Goal: Task Accomplishment & Management: Manage account settings

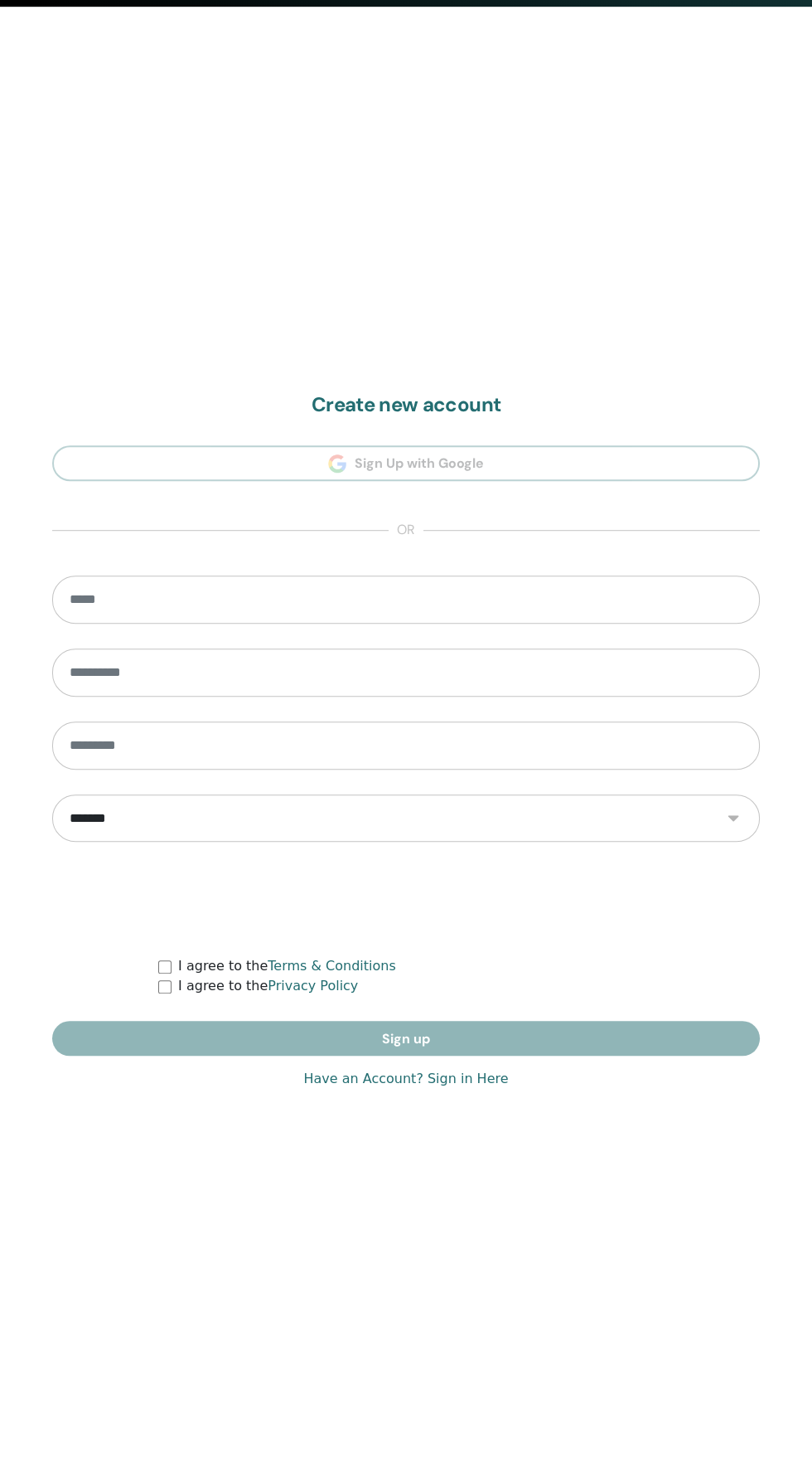
scroll to position [1482, 0]
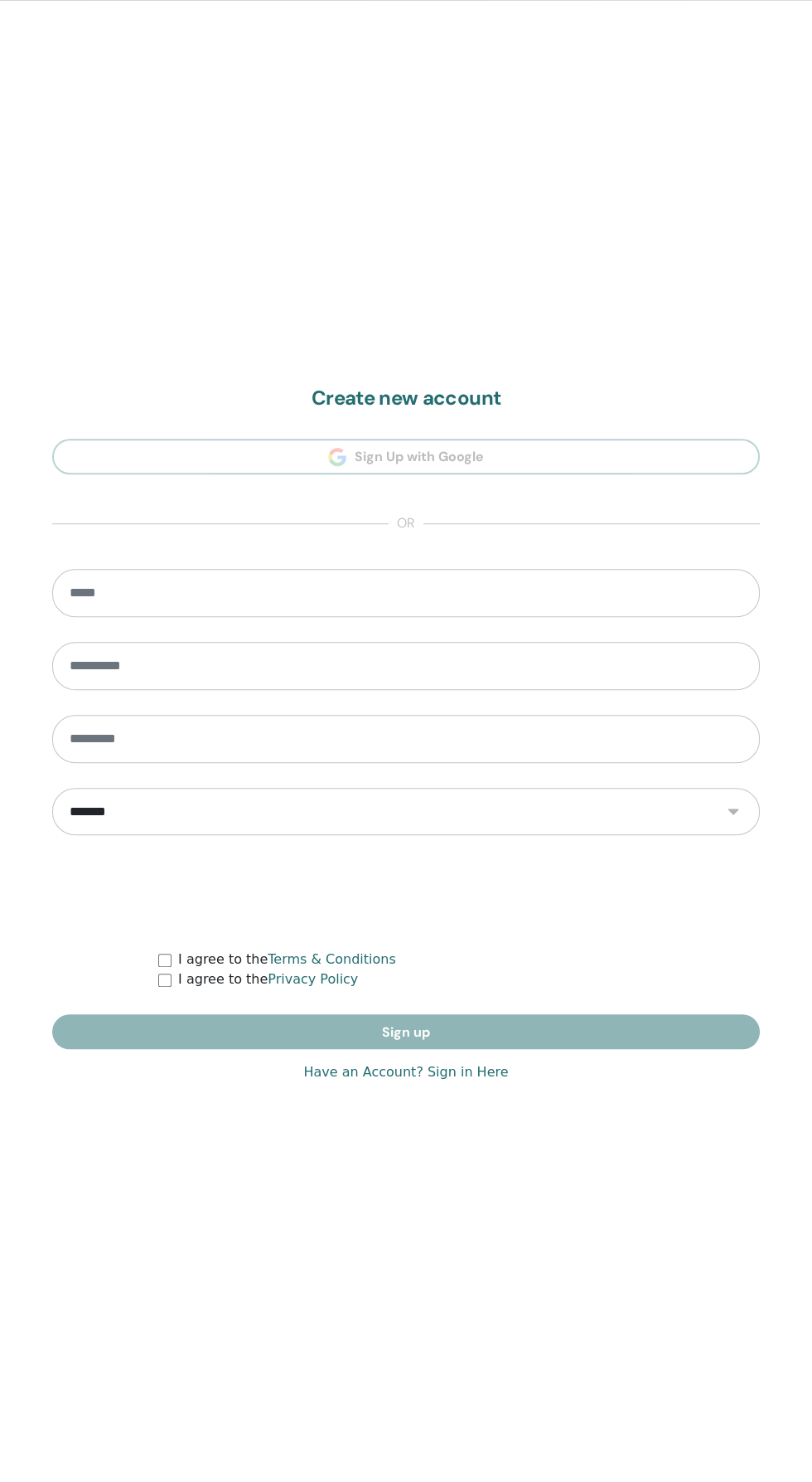
click at [460, 1071] on link "Have an Account? Sign in Here" at bounding box center [405, 1071] width 204 height 20
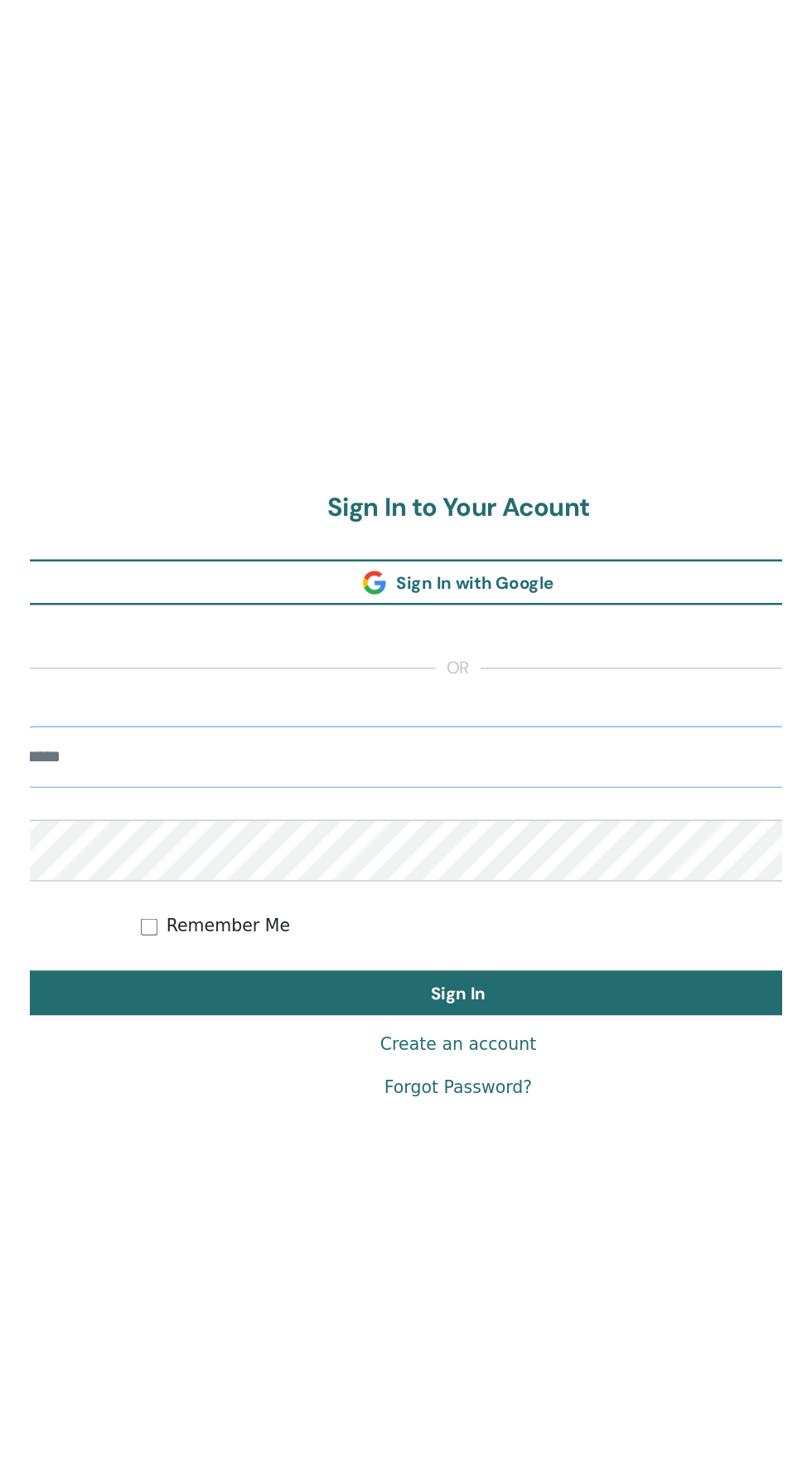
scroll to position [1362, 0]
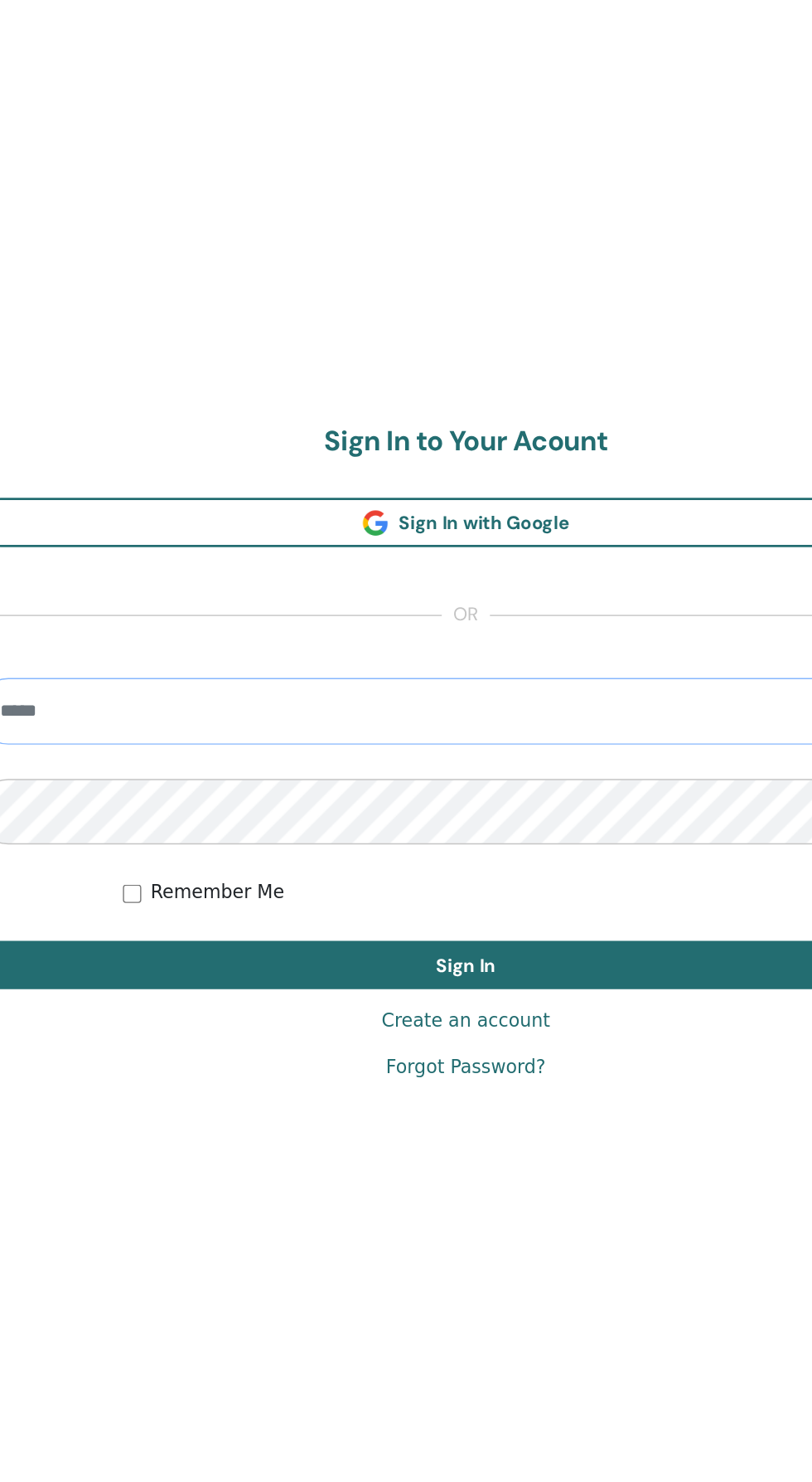
type input "**********"
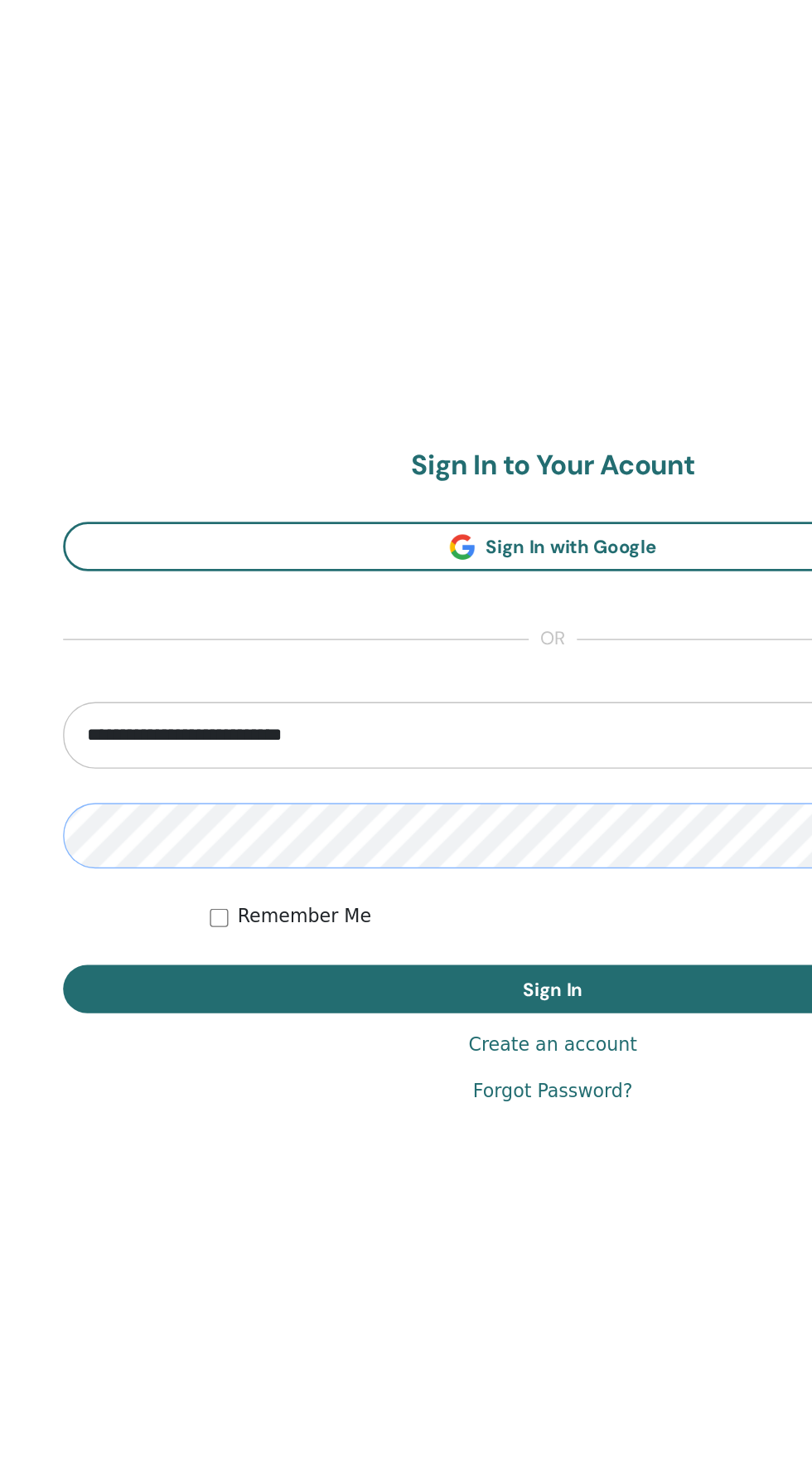
scroll to position [1303, 0]
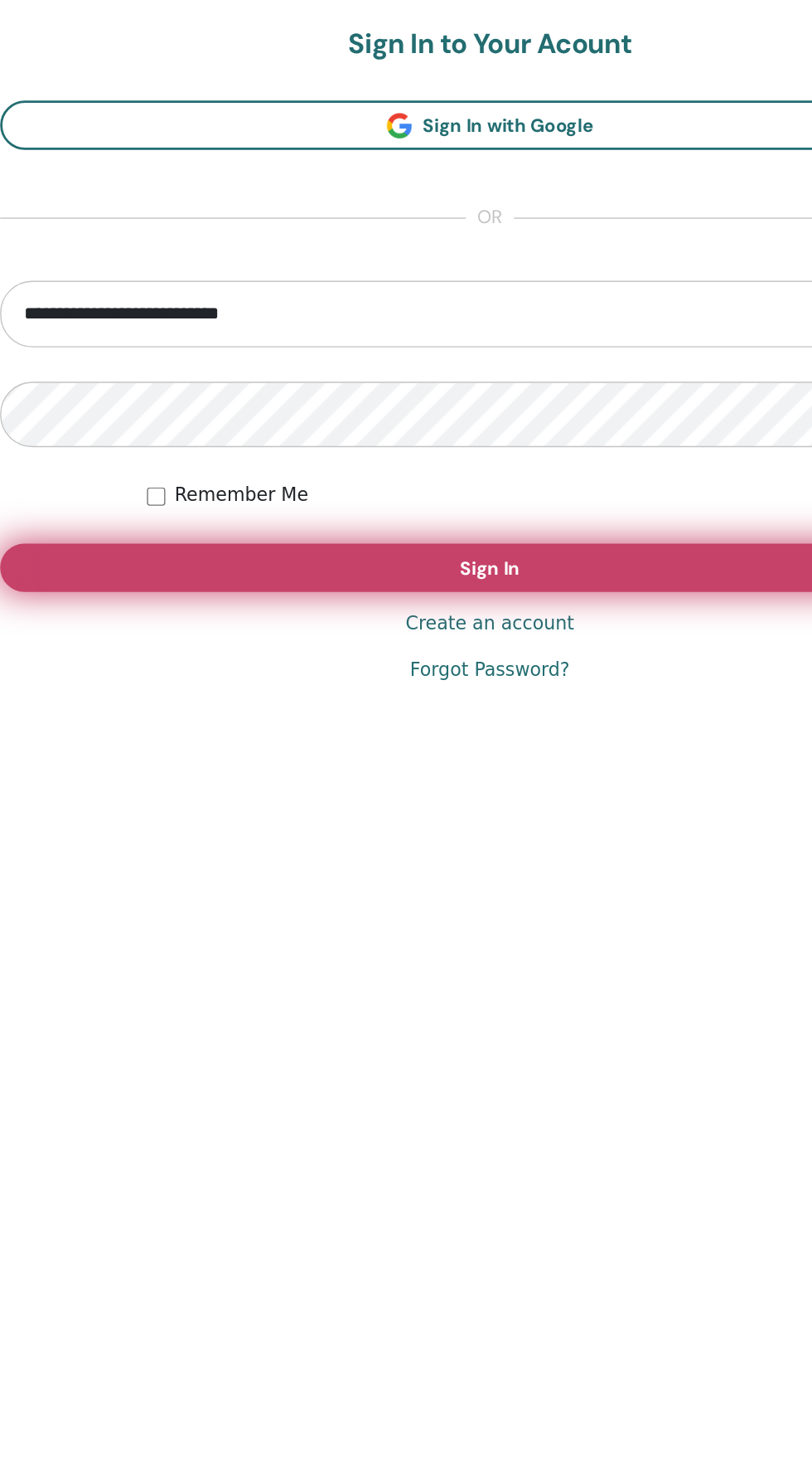
click at [100, 1068] on button "Sign In" at bounding box center [406, 1072] width 707 height 35
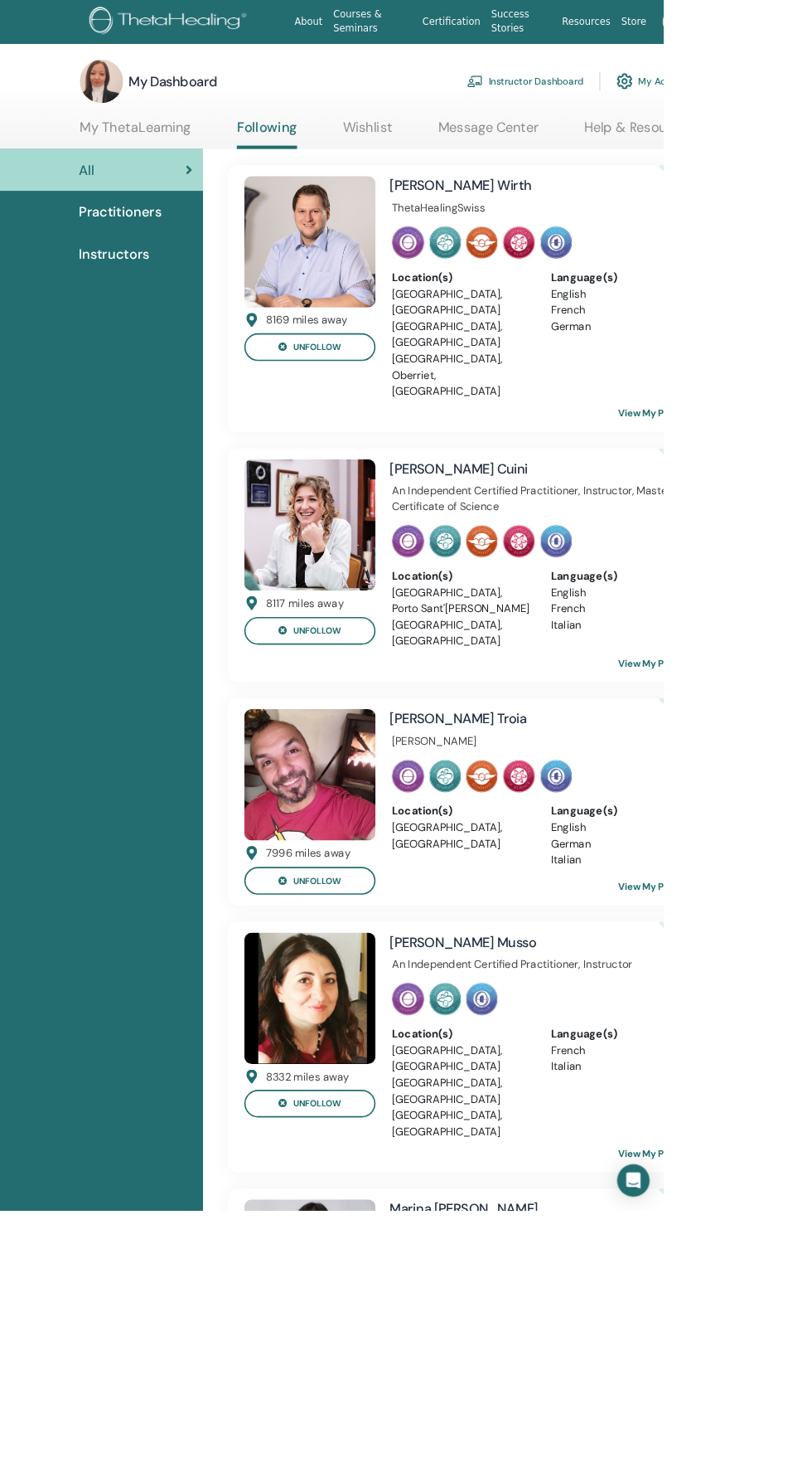
click at [811, 104] on link "My Account" at bounding box center [801, 99] width 92 height 36
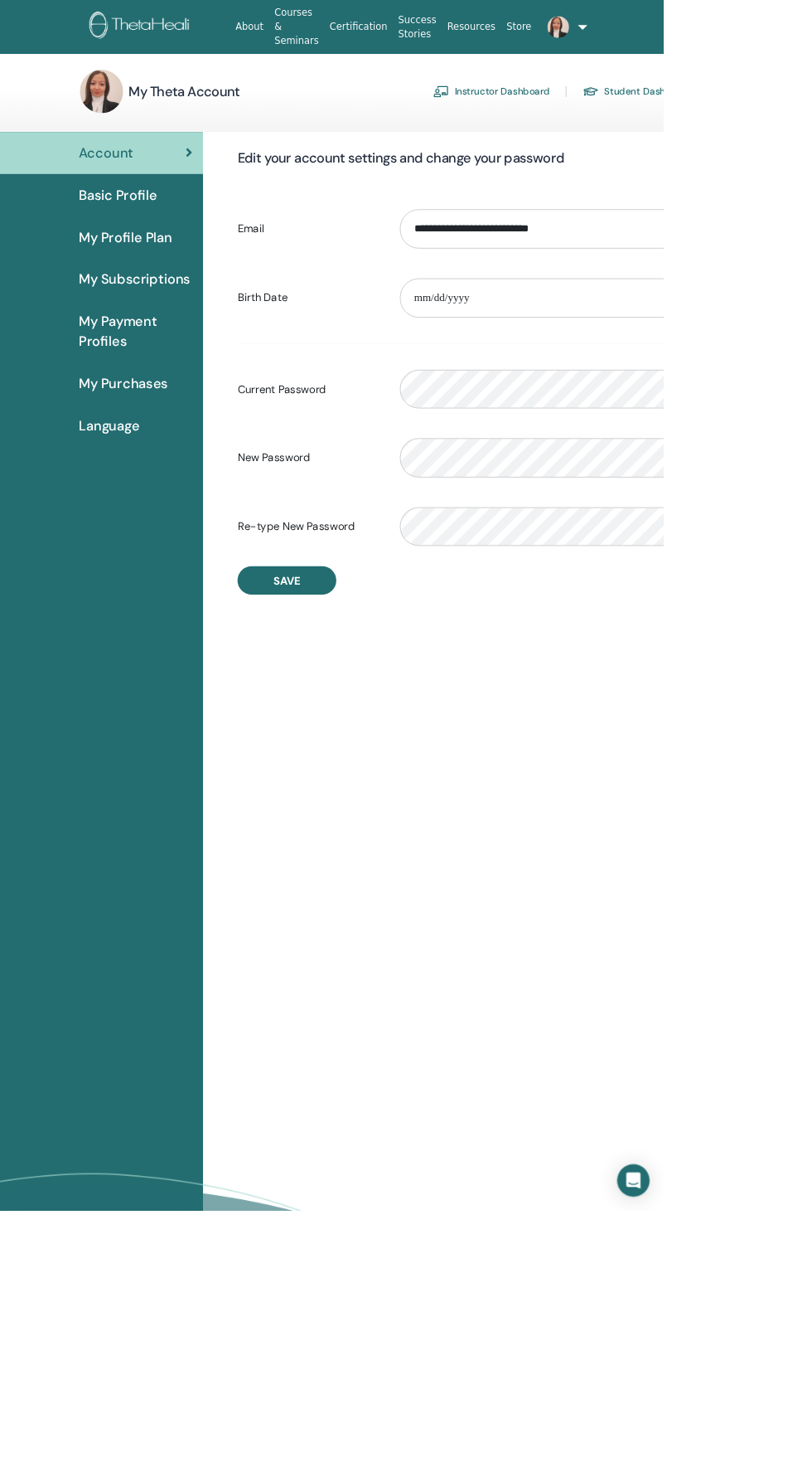
click at [154, 55] on link at bounding box center [167, 33] width 156 height 46
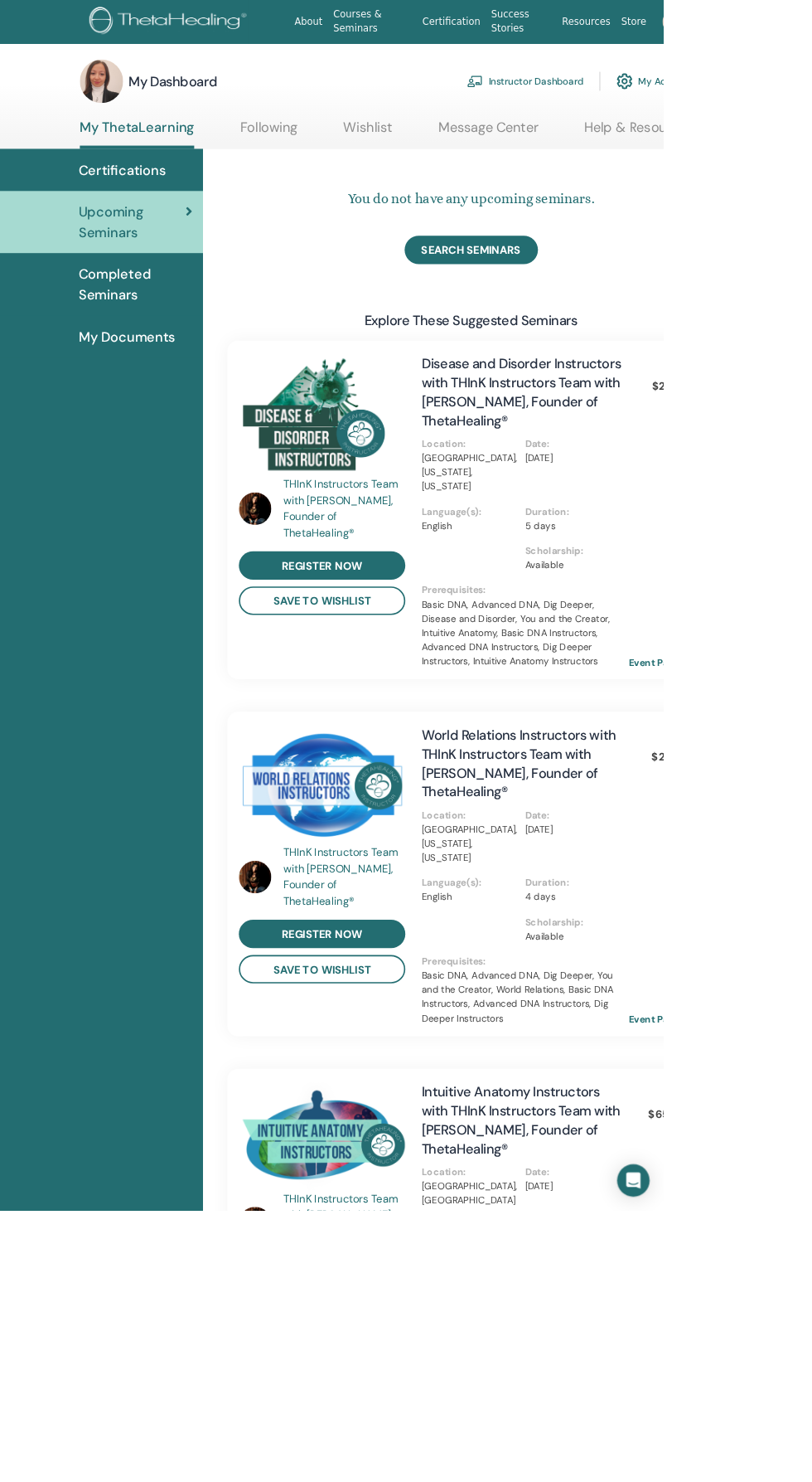
click at [609, 157] on link "Message Center" at bounding box center [597, 162] width 122 height 33
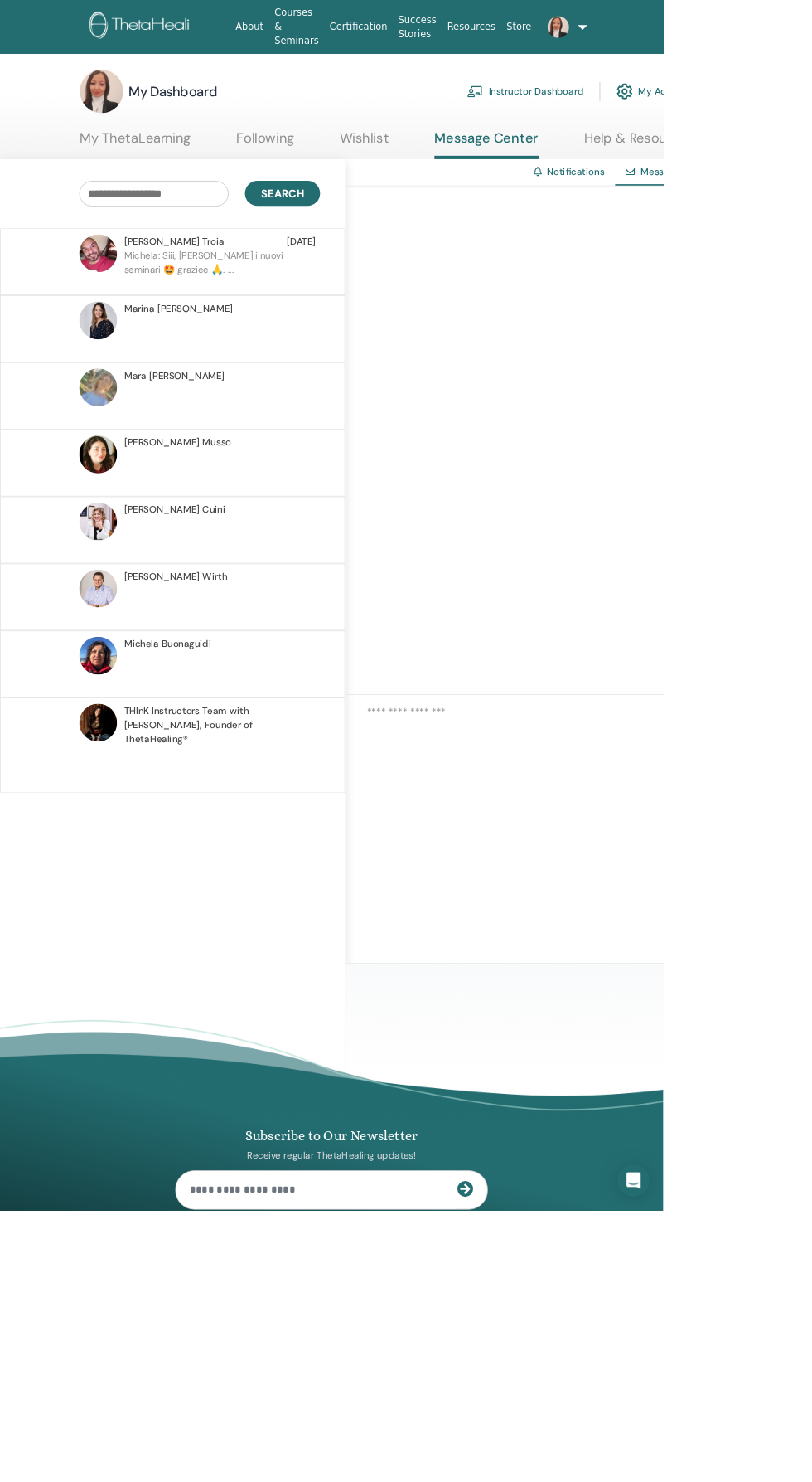
click at [658, 209] on icon at bounding box center [658, 209] width 10 height 11
click at [693, 210] on link "Notifications" at bounding box center [704, 210] width 70 height 15
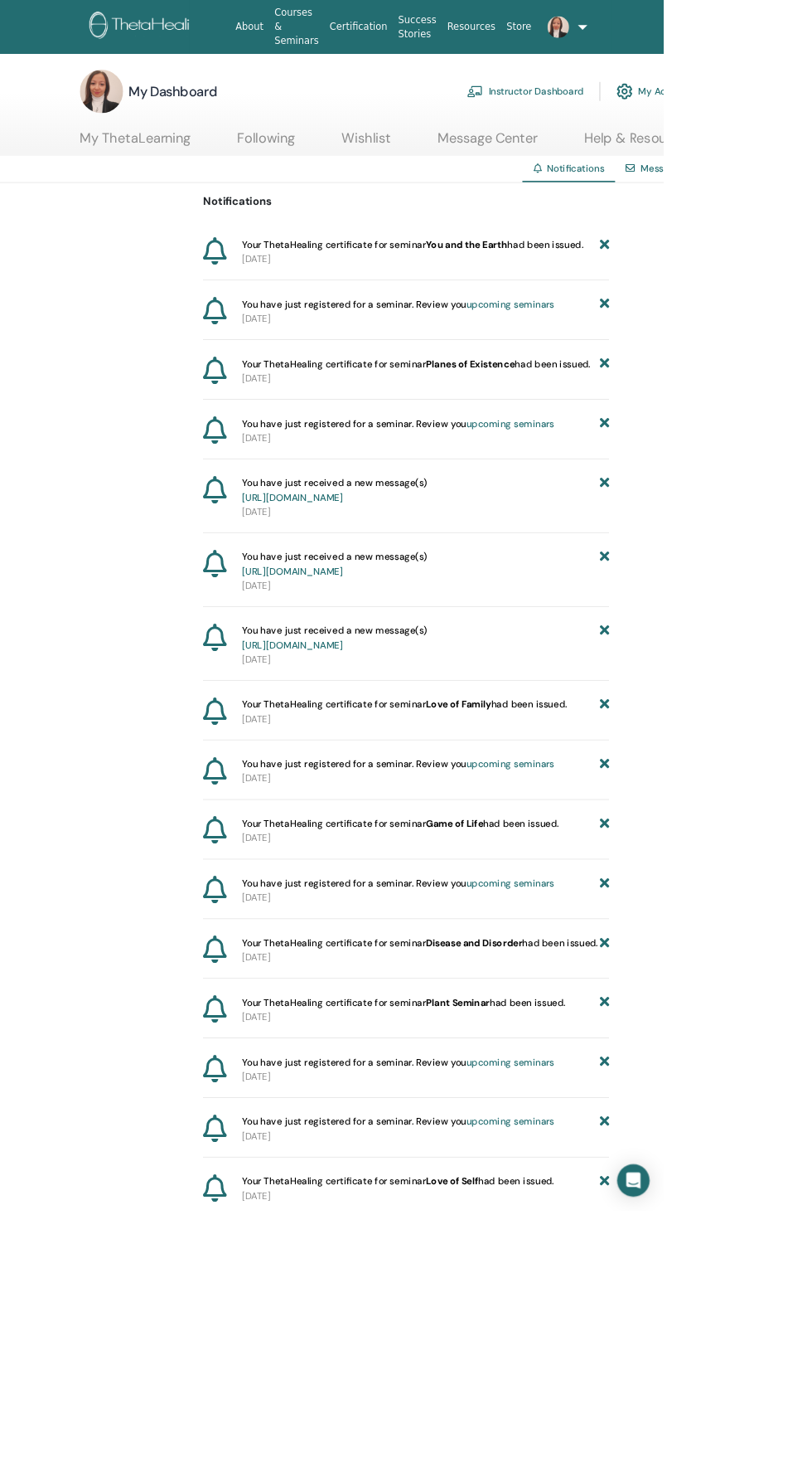
click at [811, 110] on link "My Account" at bounding box center [801, 111] width 92 height 36
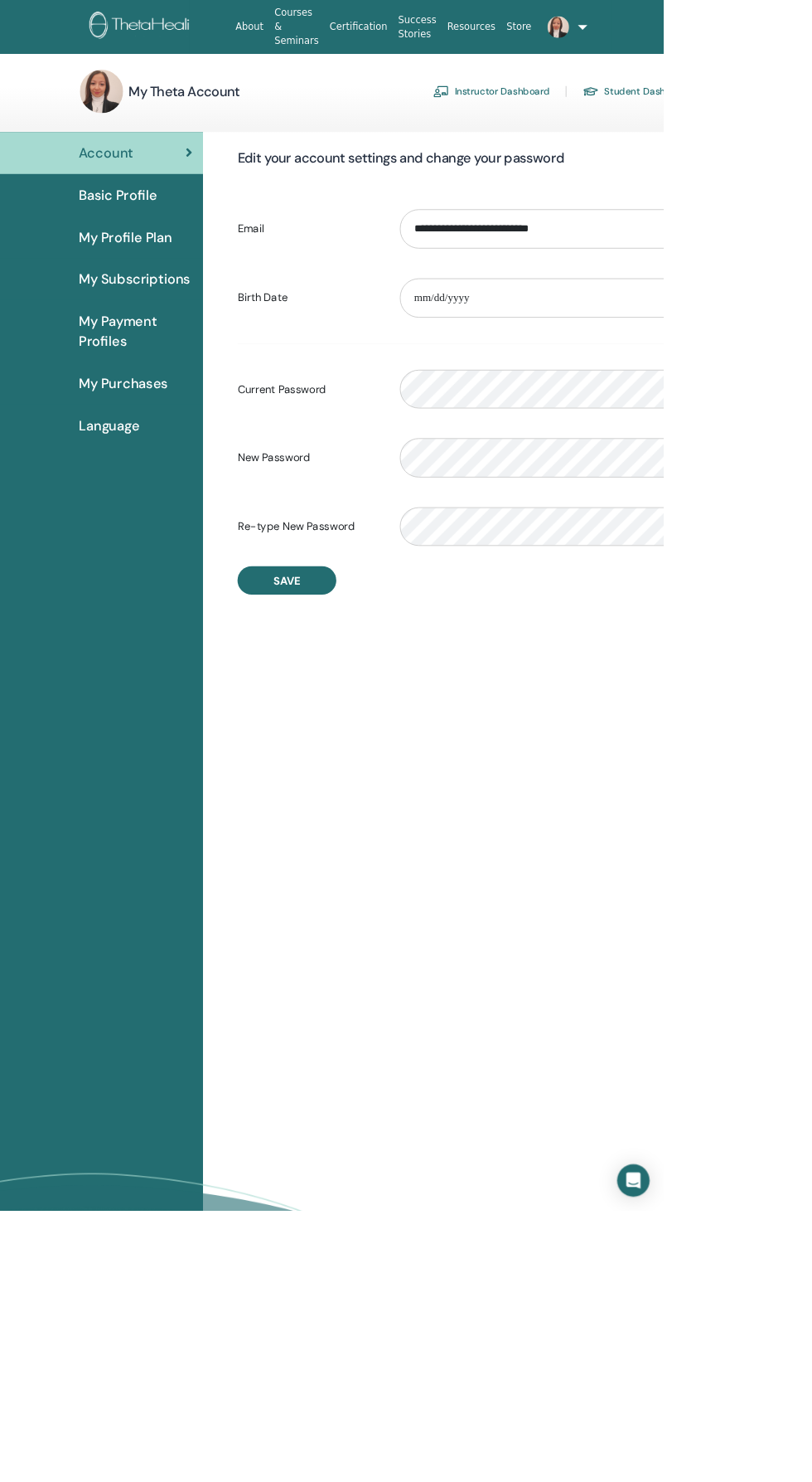
click at [679, 23] on img at bounding box center [683, 33] width 26 height 26
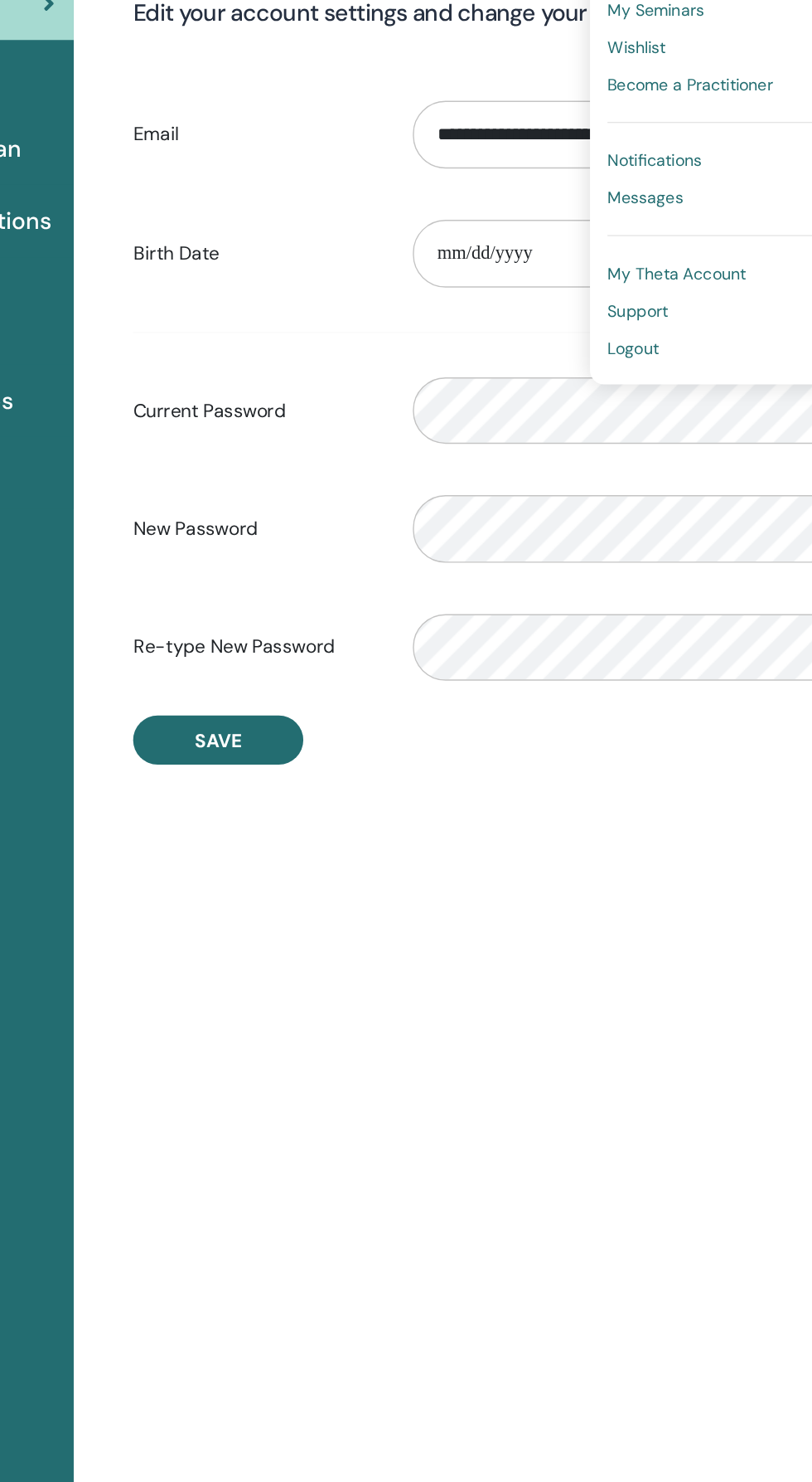
scroll to position [7, 0]
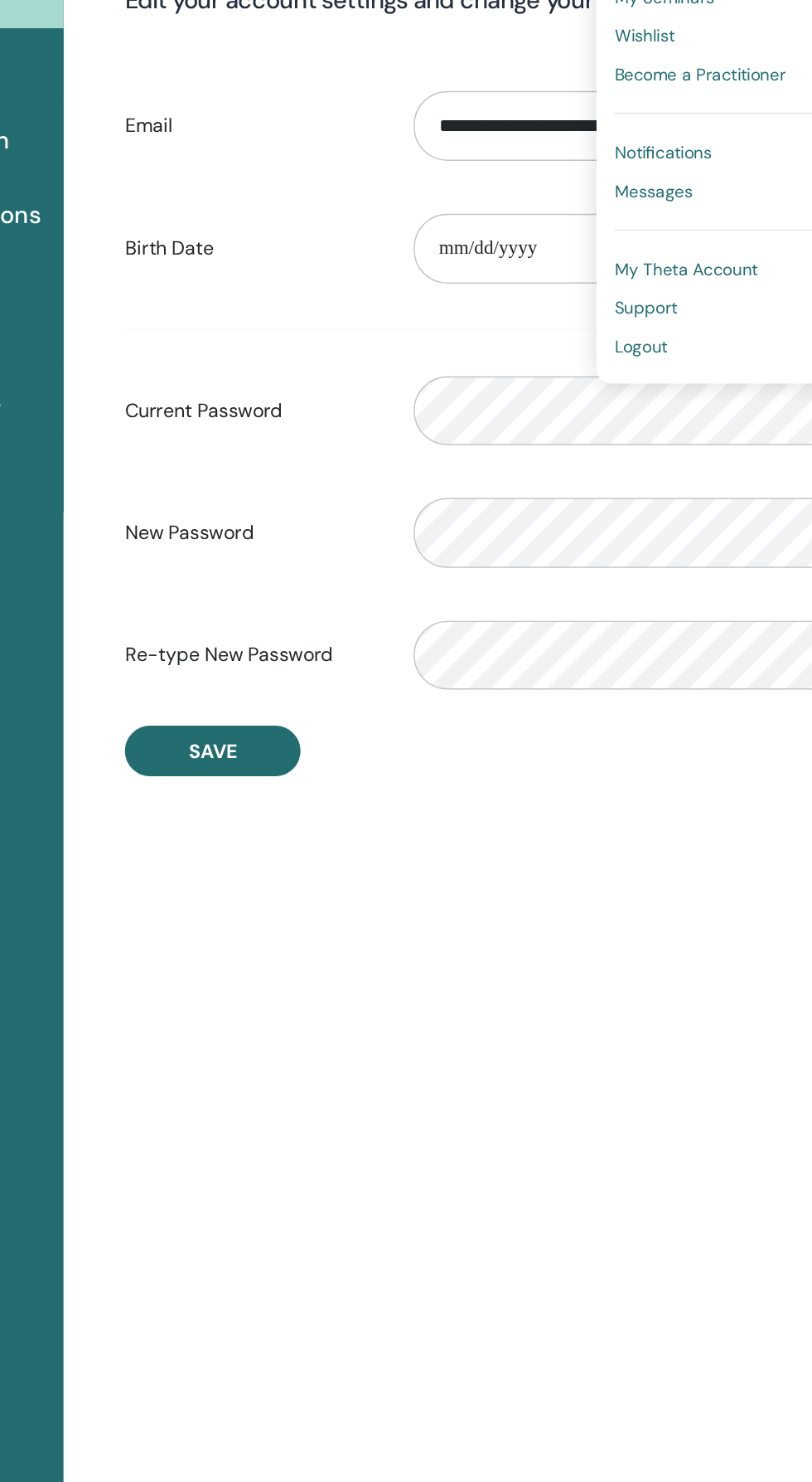
click at [662, 425] on link "Logout" at bounding box center [708, 424] width 161 height 26
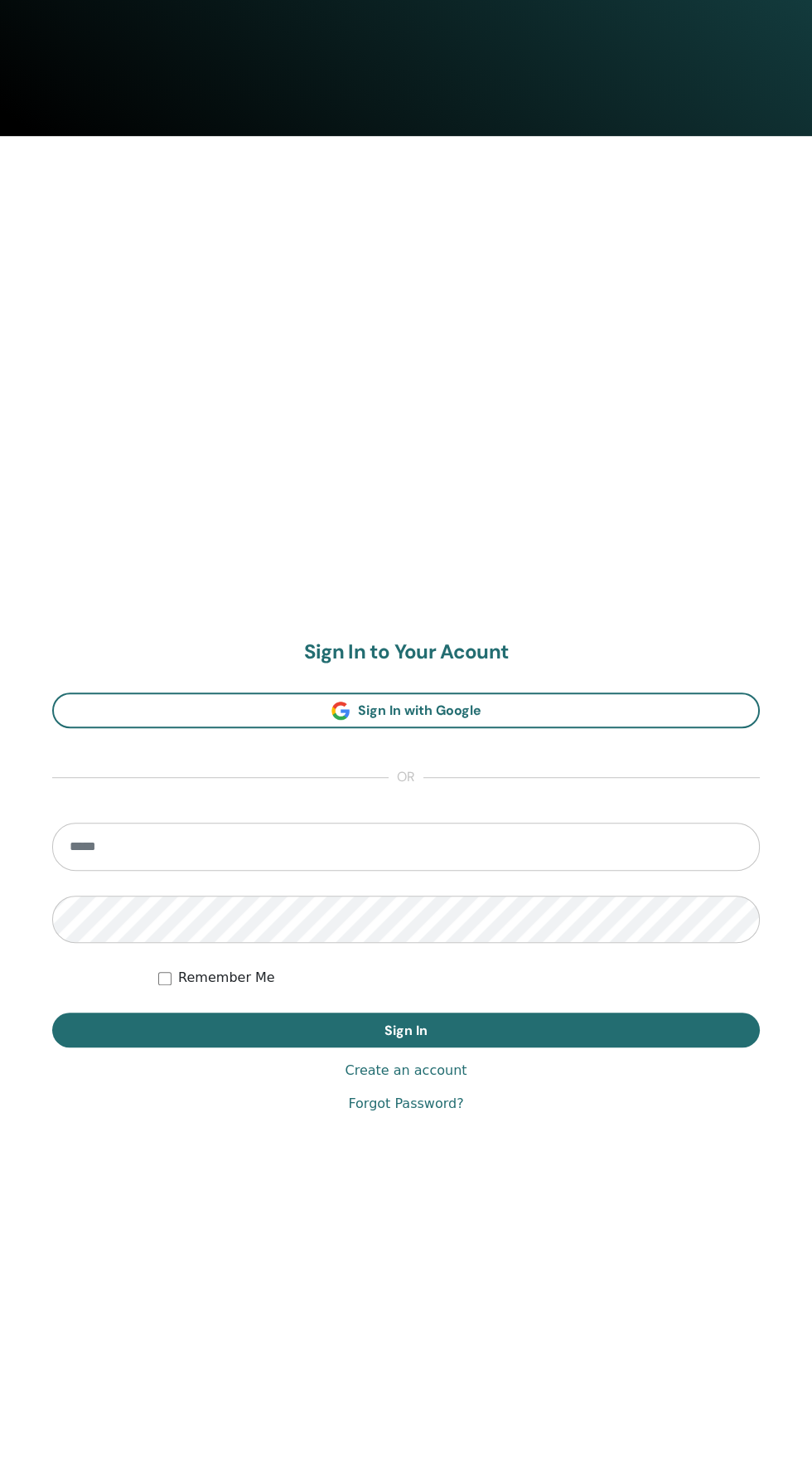
scroll to position [1451, 0]
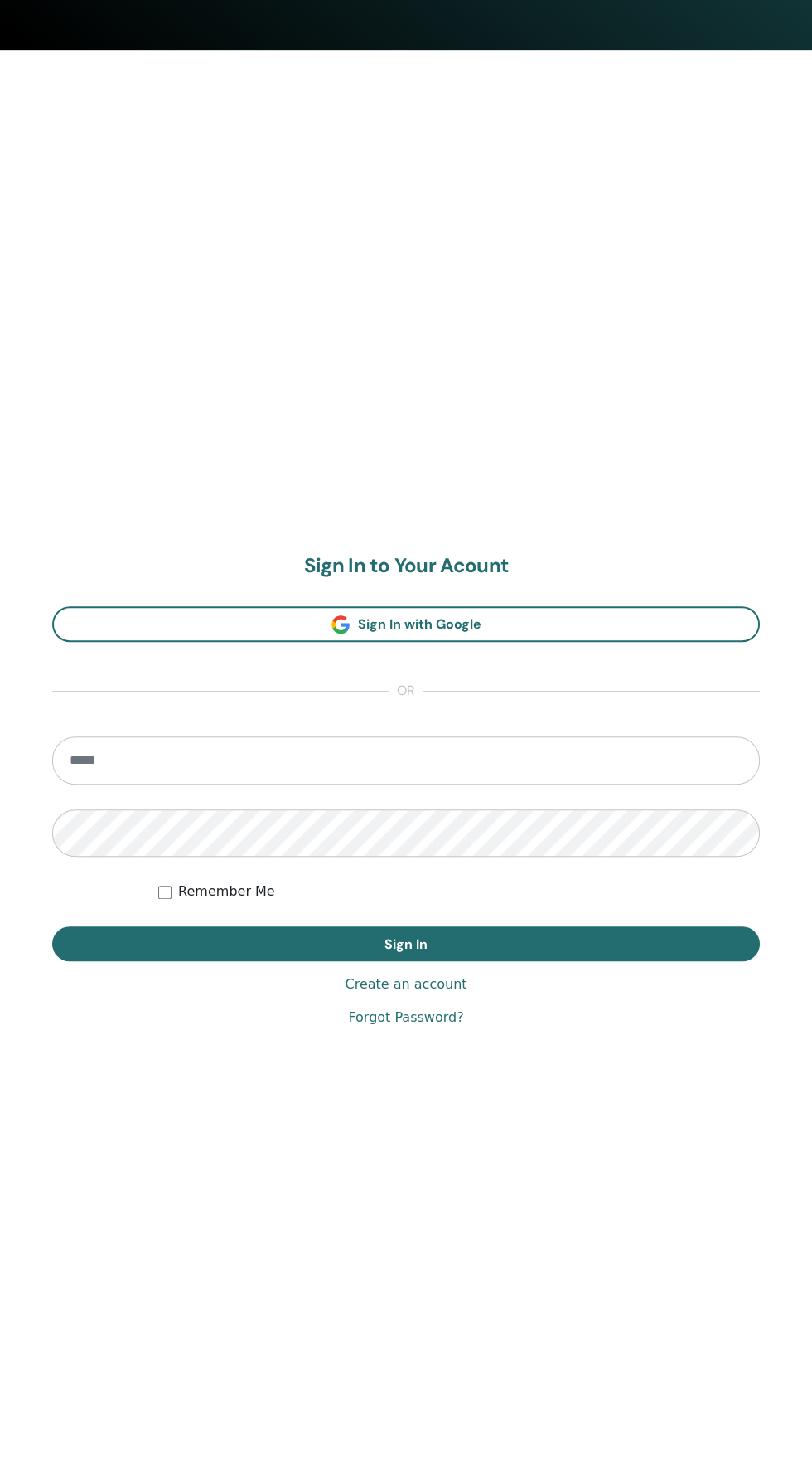
scroll to position [1451, 0]
